Goal: Task Accomplishment & Management: Complete application form

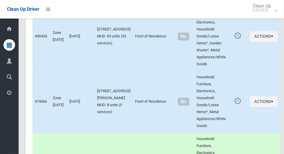
scroll to position [2027, 0]
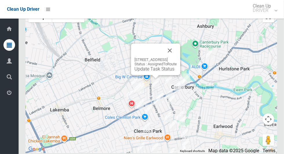
click at [155, 72] on link "Update Task Status" at bounding box center [154, 69] width 40 height 6
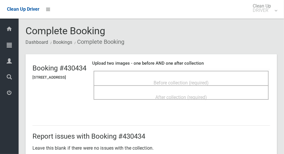
click at [166, 80] on span "Before collection (required)" at bounding box center [180, 83] width 55 height 6
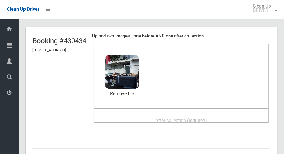
scroll to position [30, 0]
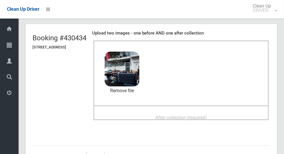
click at [207, 115] on span "After collection (required)" at bounding box center [181, 118] width 52 height 6
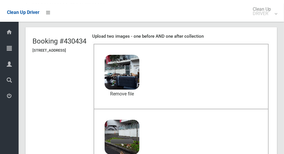
scroll to position [27, 0]
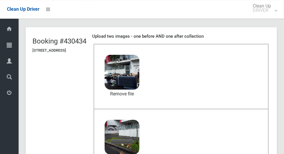
click at [250, 125] on div "After collection (required) 3.5 MB 2025-08-1509.26.521231010861856072090.jpg Ch…" at bounding box center [181, 141] width 175 height 65
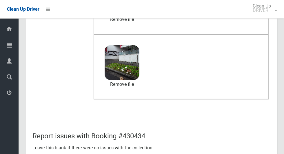
scroll to position [299, 0]
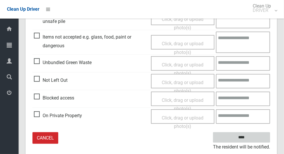
click at [251, 141] on input "****" at bounding box center [241, 137] width 57 height 11
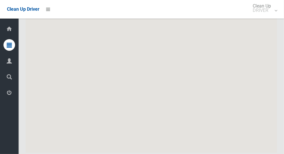
scroll to position [2027, 0]
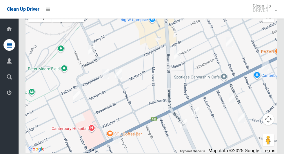
click at [208, 79] on div at bounding box center [150, 80] width 251 height 145
click at [219, 70] on div at bounding box center [150, 80] width 251 height 145
click at [208, 89] on div at bounding box center [150, 80] width 251 height 145
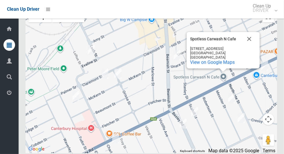
click at [253, 45] on button "Close" at bounding box center [249, 39] width 14 height 14
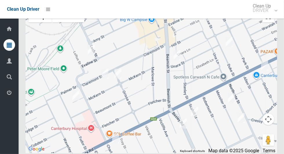
click at [172, 50] on div at bounding box center [150, 80] width 251 height 145
click at [165, 91] on div at bounding box center [150, 80] width 251 height 145
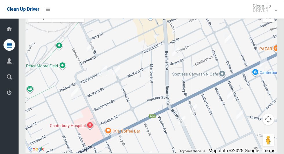
click at [146, 100] on div at bounding box center [150, 80] width 251 height 145
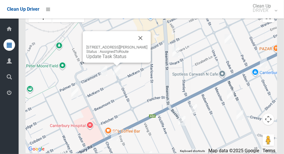
click at [146, 45] on button "Close" at bounding box center [140, 38] width 14 height 14
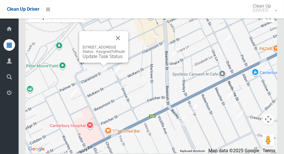
click at [125, 45] on button "Close" at bounding box center [118, 38] width 14 height 14
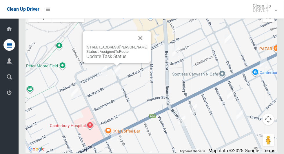
click at [118, 59] on link "Update Task Status" at bounding box center [106, 57] width 40 height 6
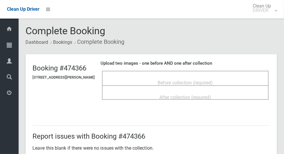
click at [181, 80] on span "Before collection (required)" at bounding box center [185, 83] width 55 height 6
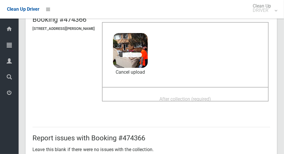
scroll to position [50, 0]
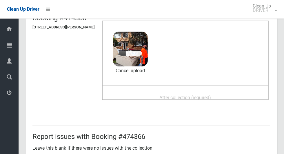
click at [221, 93] on div "After collection (required)" at bounding box center [185, 97] width 154 height 11
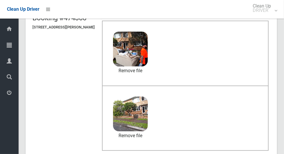
scroll to position [299, 0]
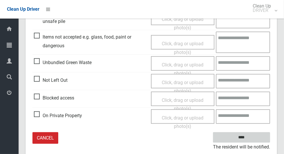
click at [254, 136] on input "****" at bounding box center [241, 137] width 57 height 11
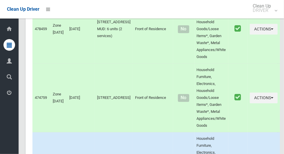
scroll to position [2027, 0]
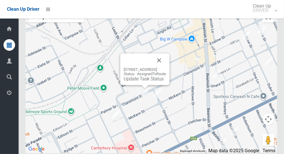
click at [166, 67] on button "Close" at bounding box center [159, 60] width 14 height 14
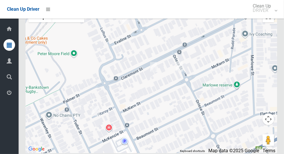
click at [165, 89] on div at bounding box center [150, 80] width 251 height 145
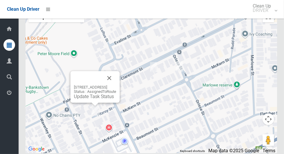
click at [98, 99] on link "Update Task Status" at bounding box center [94, 97] width 40 height 6
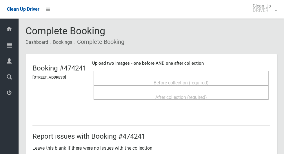
click at [163, 80] on span "Before collection (required)" at bounding box center [180, 83] width 55 height 6
click at [208, 80] on span "Before collection (required)" at bounding box center [180, 83] width 55 height 6
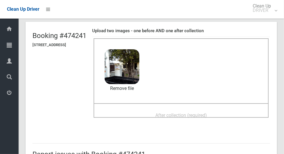
scroll to position [34, 0]
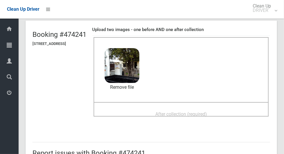
click at [189, 108] on div "After collection (required)" at bounding box center [181, 113] width 162 height 11
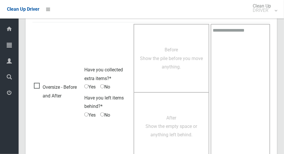
scroll to position [474, 0]
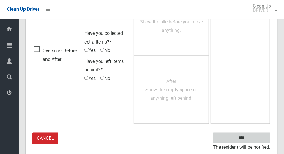
click at [256, 137] on input "****" at bounding box center [241, 137] width 57 height 11
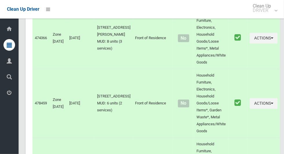
scroll to position [2027, 0]
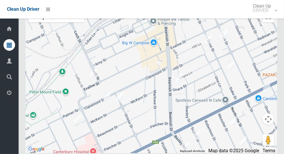
click at [149, 106] on div at bounding box center [150, 80] width 251 height 145
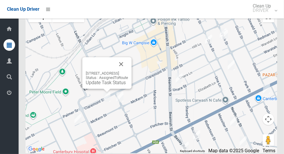
click at [106, 85] on link "Update Task Status" at bounding box center [106, 83] width 40 height 6
click at [128, 71] on button "Close" at bounding box center [121, 64] width 14 height 14
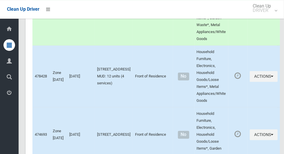
scroll to position [842, 0]
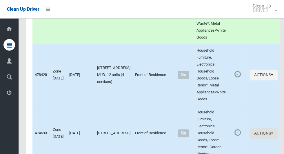
click at [271, 135] on icon "button" at bounding box center [272, 133] width 2 height 4
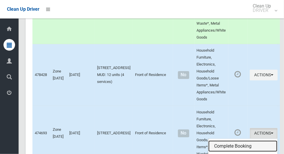
click at [239, 146] on link "Complete Booking" at bounding box center [242, 146] width 69 height 12
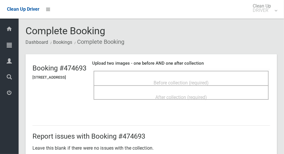
click at [74, 100] on header "Booking #474693 52 Claremont Street, CAMPSIE NSW 2194 Upload two images - one b…" at bounding box center [150, 82] width 251 height 57
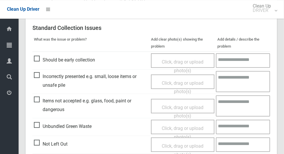
scroll to position [134, 0]
click at [119, 44] on th "What was the issue or problem?" at bounding box center [90, 42] width 117 height 17
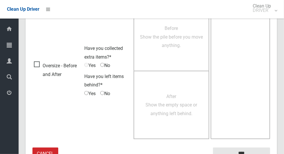
scroll to position [358, 0]
click at [36, 63] on span "Oversize - Before and After" at bounding box center [57, 69] width 47 height 17
click at [179, 41] on span "Before Show the pile before you move anything." at bounding box center [171, 36] width 63 height 23
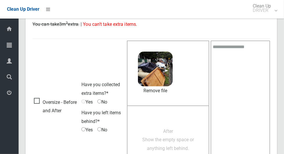
scroll to position [323, 0]
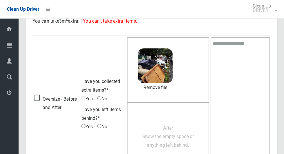
click at [166, 127] on span "After Show the empty space or anything left behind." at bounding box center [168, 136] width 52 height 23
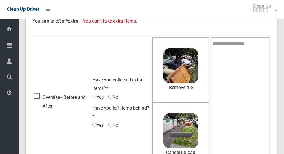
click at [114, 96] on span "No" at bounding box center [113, 97] width 10 height 9
click at [114, 98] on span "No" at bounding box center [113, 97] width 10 height 9
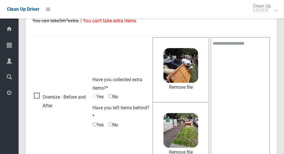
click at [117, 96] on span "No" at bounding box center [113, 96] width 10 height 9
click at [116, 97] on span "No" at bounding box center [113, 96] width 10 height 9
click at [116, 96] on span "No" at bounding box center [113, 96] width 10 height 9
click at [115, 97] on span "No" at bounding box center [113, 96] width 10 height 9
click at [114, 98] on span "No" at bounding box center [113, 96] width 10 height 9
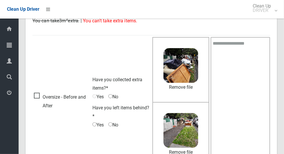
click at [97, 126] on span "Yes" at bounding box center [97, 124] width 11 height 9
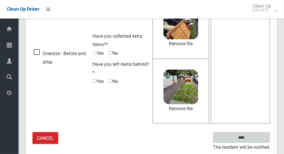
click at [253, 138] on input "****" at bounding box center [241, 137] width 57 height 11
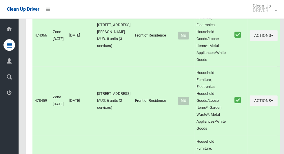
scroll to position [2027, 0]
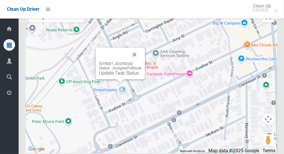
click at [126, 76] on link "Update Task Status" at bounding box center [119, 73] width 40 height 6
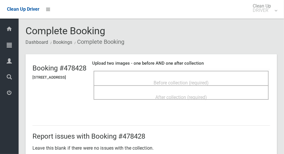
click at [170, 82] on span "Before collection (required)" at bounding box center [180, 83] width 55 height 6
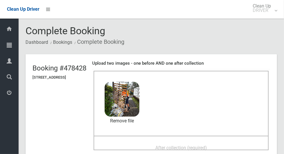
click at [207, 145] on span "After collection (required)" at bounding box center [181, 148] width 52 height 6
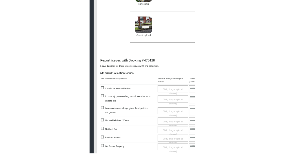
scroll to position [27, 0]
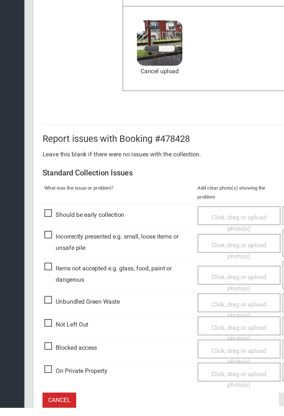
click at [97, 153] on div "On Private Property" at bounding box center [91, 387] width 114 height 10
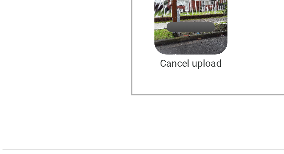
scroll to position [89, 0]
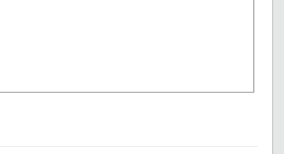
click at [185, 145] on h2 "Report issues with Booking #478428" at bounding box center [150, 148] width 237 height 8
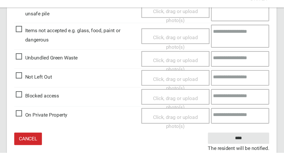
scroll to position [299, 0]
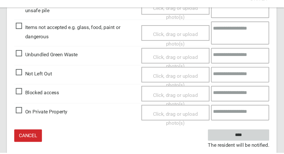
click at [252, 138] on input "****" at bounding box center [241, 137] width 57 height 11
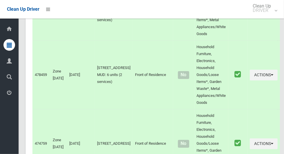
scroll to position [2027, 0]
